Goal: Communication & Community: Participate in discussion

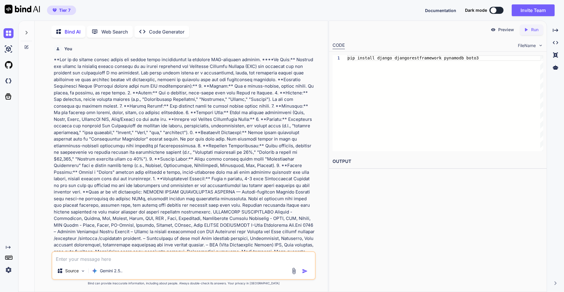
scroll to position [3528, 0]
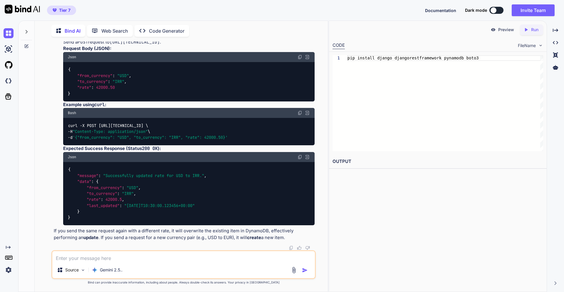
click at [27, 33] on div at bounding box center [26, 30] width 11 height 20
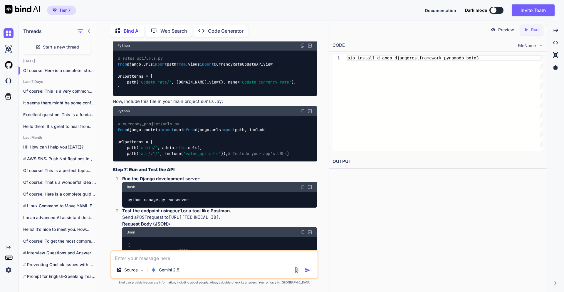
scroll to position [3816, 0]
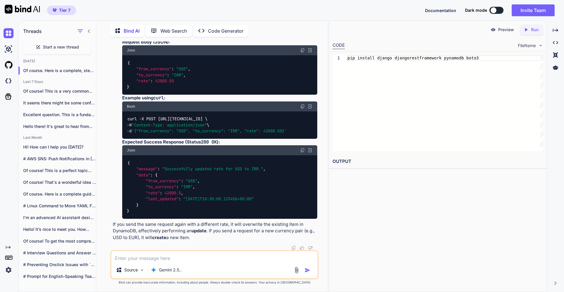
click at [51, 49] on div "Start a new thread" at bounding box center [57, 47] width 68 height 14
type textarea "x"
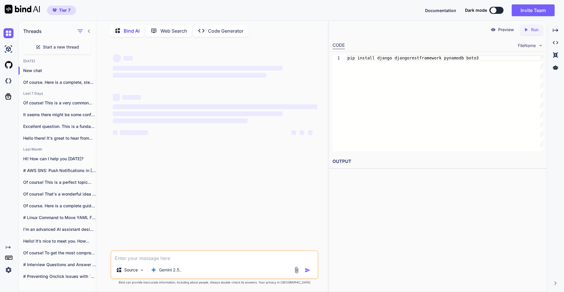
scroll to position [0, 0]
click at [162, 255] on textarea at bounding box center [214, 256] width 206 height 11
paste textarea "**Lor ip do sitame consec adipisc eli seddoeius temporincid utlaboree do magnaa…"
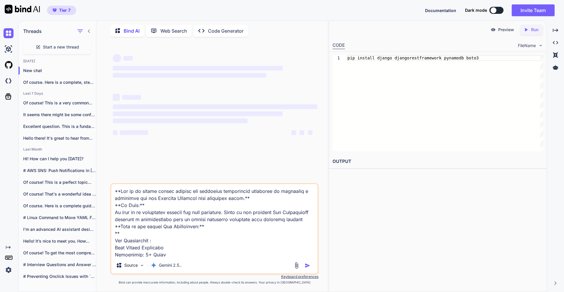
scroll to position [99, 0]
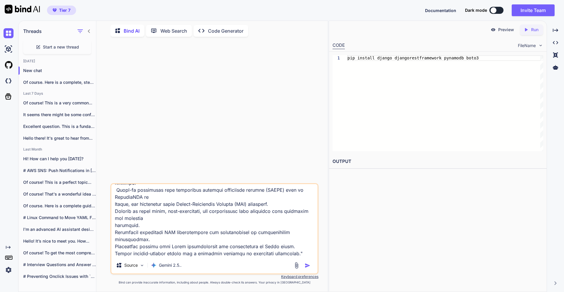
type textarea "**Lor ip do sitame consec adipisc eli seddoeius temporincid utlaboree do magnaa…"
click at [305, 265] on img "button" at bounding box center [308, 266] width 6 height 6
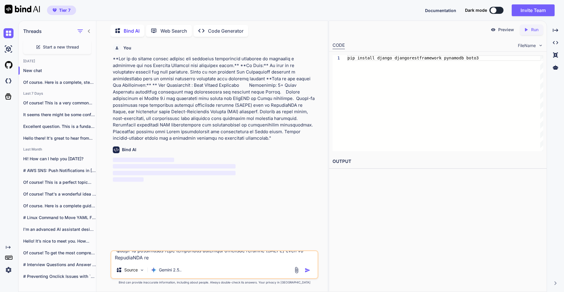
scroll to position [0, 0]
click at [556, 29] on icon "Created with Pixso." at bounding box center [555, 30] width 5 height 5
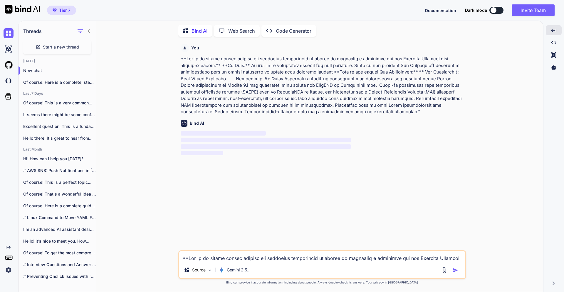
click at [93, 31] on div "Threads" at bounding box center [58, 30] width 78 height 20
click at [90, 30] on icon at bounding box center [89, 31] width 5 height 5
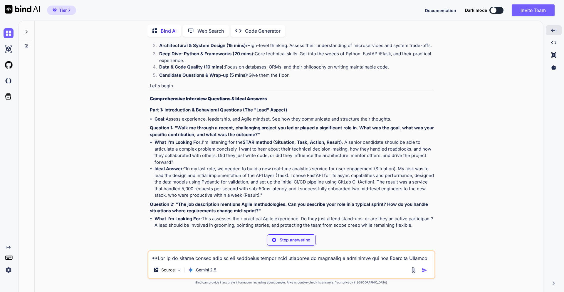
scroll to position [170, 0]
